Goal: Communication & Community: Answer question/provide support

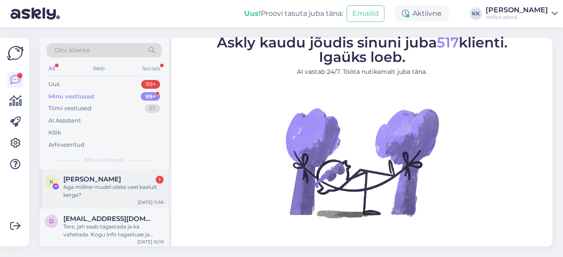
click at [100, 186] on div "Aga milline mudel oleks veel kaalult kerge?" at bounding box center [113, 191] width 100 height 16
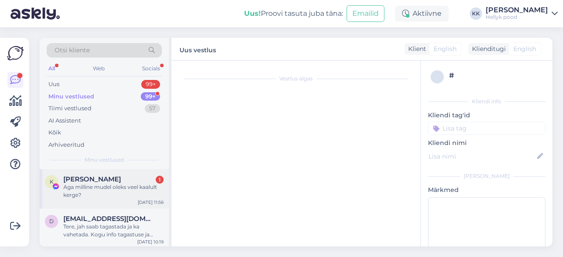
scroll to position [156, 0]
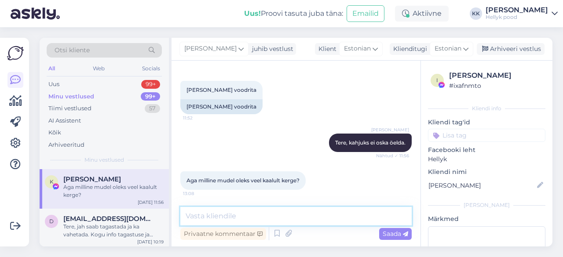
click at [228, 218] on textarea at bounding box center [295, 216] width 231 height 18
paste textarea "[URL][DOMAIN_NAME]"
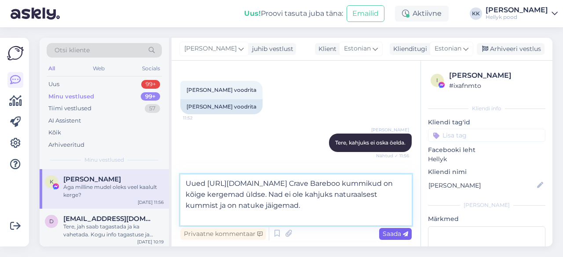
type textarea "Uued [URL][DOMAIN_NAME] Crave Bareboo kummikud on kõige kergemad üldse. Nad ei …"
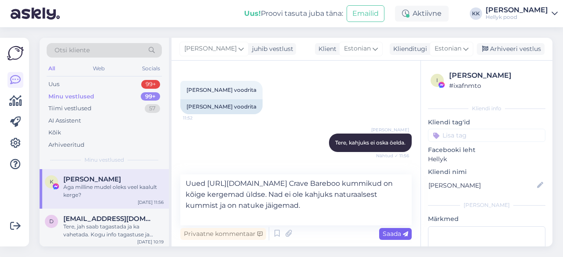
click at [390, 233] on span "Saada" at bounding box center [394, 234] width 25 height 8
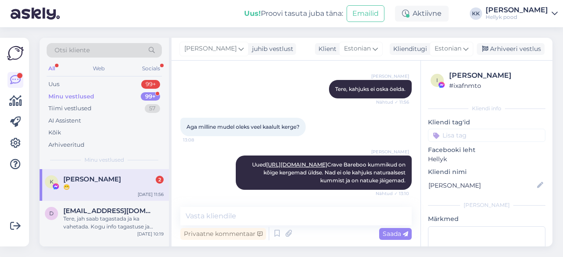
scroll to position [286, 0]
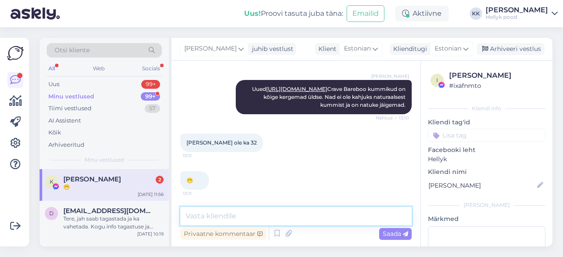
click at [205, 212] on textarea at bounding box center [295, 216] width 231 height 18
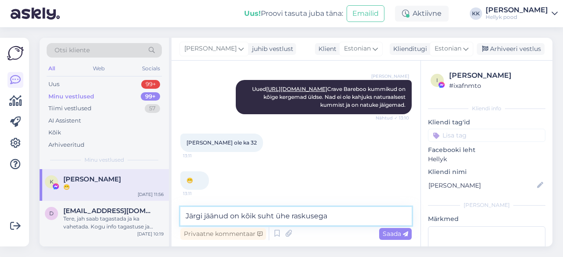
click at [243, 216] on textarea "Järgi jäänud on kõik suht ühe raskusega" at bounding box center [295, 216] width 231 height 18
click at [302, 217] on textarea "Järgi jäänud on kahjuks kõik suht ühe raskusega" at bounding box center [295, 216] width 231 height 18
click at [382, 217] on textarea "Järgi jäänud on kahjuks kõik suhteliselt ühe raskusega" at bounding box center [295, 216] width 231 height 18
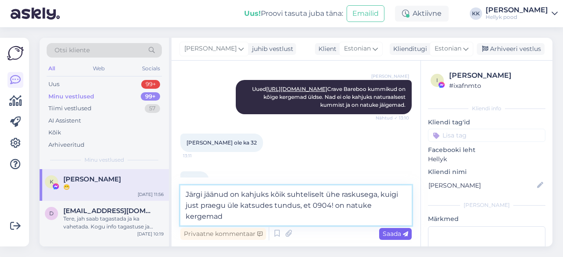
type textarea "Järgi jäänud on kahjuks kõik suhteliselt ühe raskusega, kuigi just praegu üle k…"
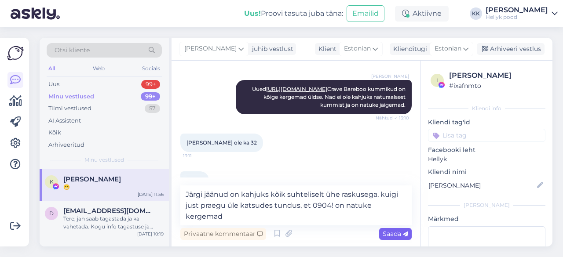
click at [391, 231] on span "Saada" at bounding box center [394, 234] width 25 height 8
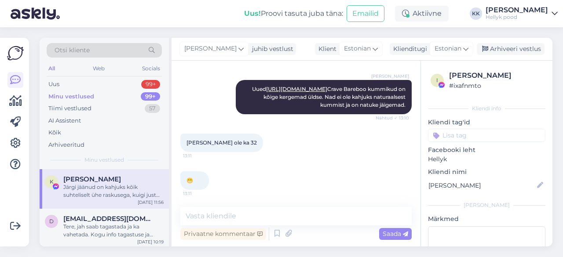
scroll to position [339, 0]
